Goal: Task Accomplishment & Management: Manage account settings

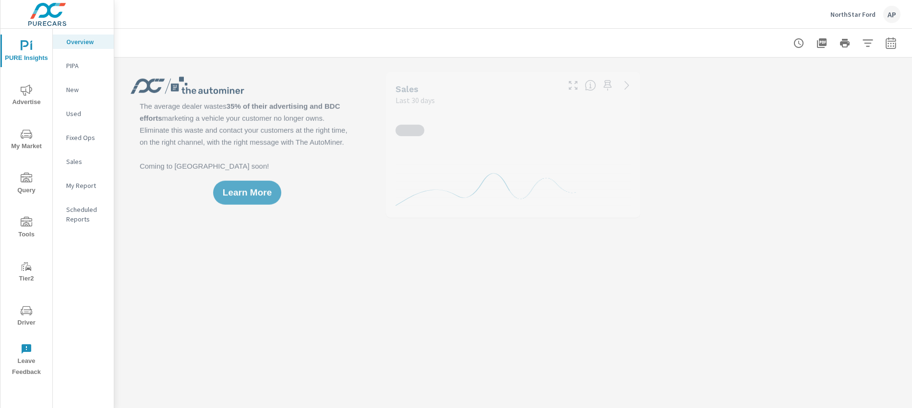
click at [854, 18] on p "NorthStar Ford" at bounding box center [852, 14] width 45 height 9
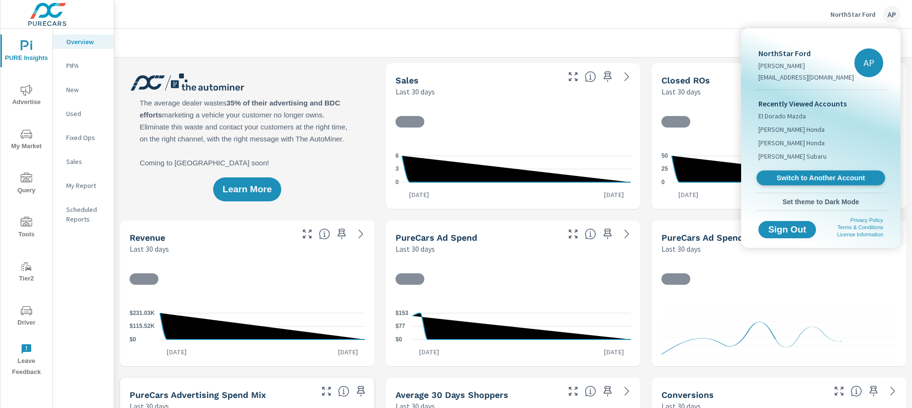
click at [812, 177] on span "Switch to Another Account" at bounding box center [821, 178] width 118 height 9
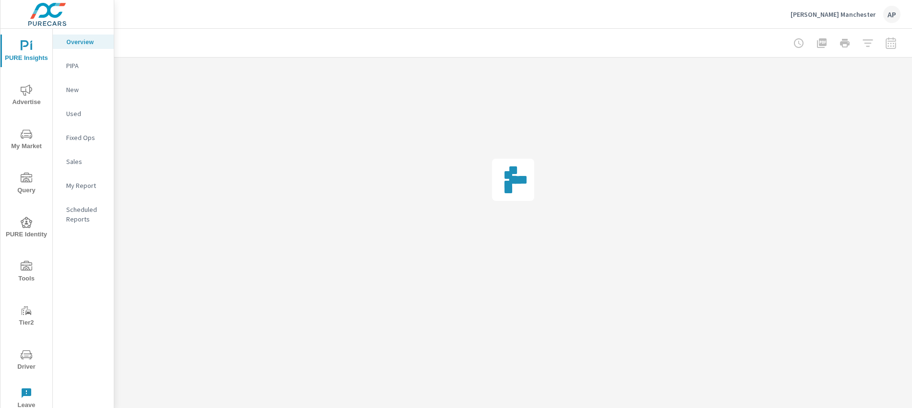
click at [26, 358] on icon "nav menu" at bounding box center [27, 354] width 12 height 9
